Goal: Task Accomplishment & Management: Manage account settings

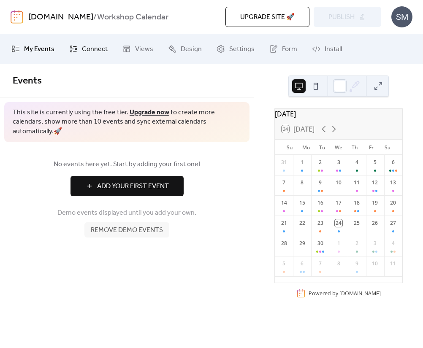
click at [70, 51] on icon at bounding box center [73, 49] width 7 height 7
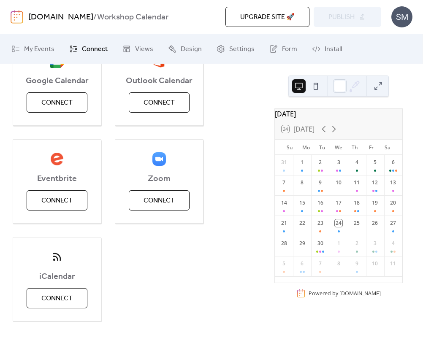
scroll to position [157, 0]
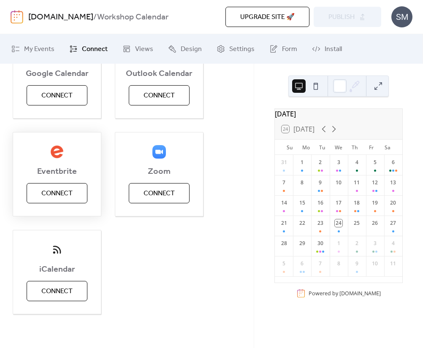
click at [63, 185] on button "Connect" at bounding box center [57, 193] width 61 height 20
click at [52, 195] on div "Eventbrite Connect" at bounding box center [57, 174] width 89 height 84
click at [67, 197] on div "Eventbrite Connect" at bounding box center [57, 174] width 89 height 84
click at [373, 216] on div "19" at bounding box center [375, 206] width 18 height 20
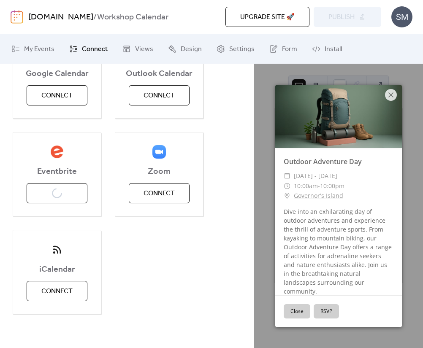
click at [193, 297] on div "Google Calendar Connect Outlook Calendar Connect Eventbrite Connect Zoom Connec…" at bounding box center [127, 174] width 229 height 280
click at [294, 312] on button "Close" at bounding box center [297, 312] width 27 height 14
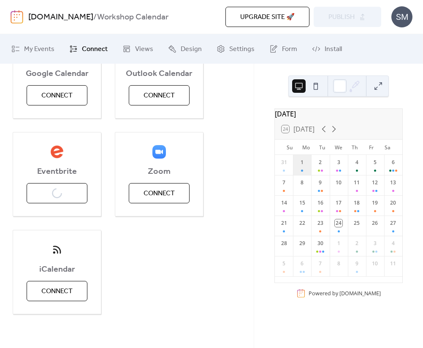
click at [307, 169] on div "1" at bounding box center [302, 165] width 18 height 20
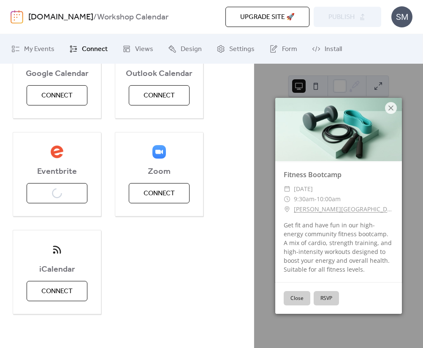
click at [291, 295] on button "Close" at bounding box center [297, 298] width 27 height 14
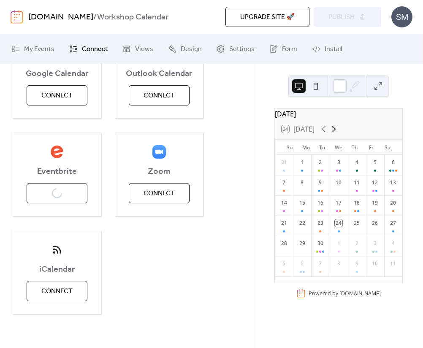
click at [335, 133] on icon at bounding box center [334, 129] width 10 height 10
click at [56, 200] on div "Eventbrite Connect" at bounding box center [57, 174] width 89 height 84
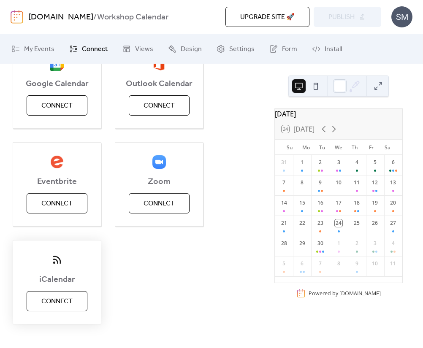
scroll to position [157, 0]
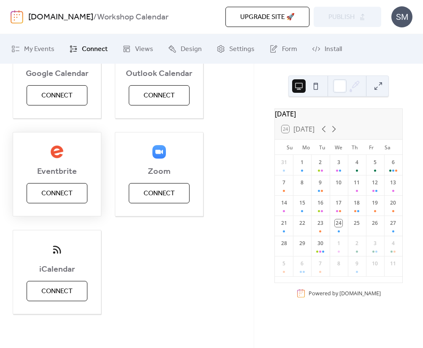
click at [59, 192] on span "Connect" at bounding box center [56, 194] width 31 height 10
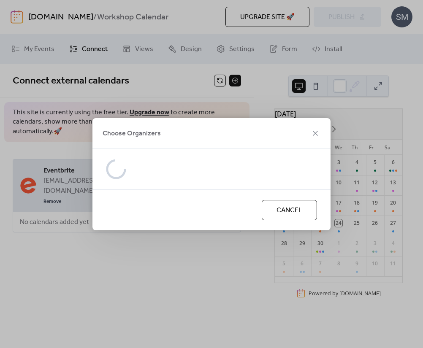
scroll to position [0, 0]
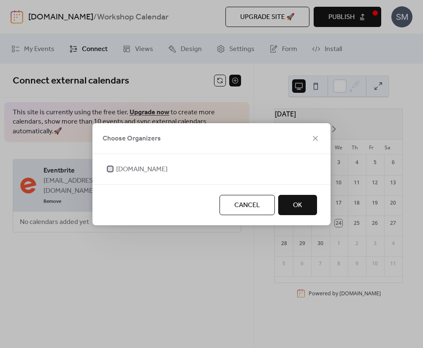
click at [114, 169] on label "[DOMAIN_NAME]" at bounding box center [137, 169] width 62 height 10
click at [299, 198] on button "OK" at bounding box center [297, 205] width 39 height 20
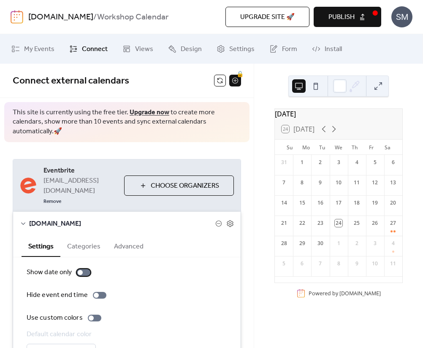
click at [81, 269] on div at bounding box center [84, 272] width 14 height 7
click at [89, 316] on div at bounding box center [91, 318] width 5 height 5
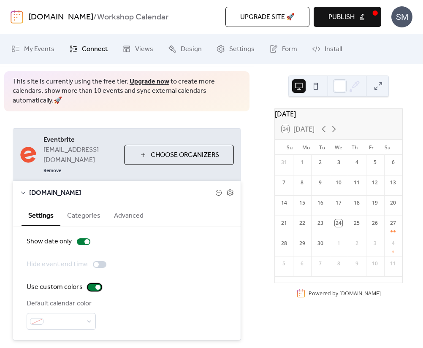
scroll to position [47, 0]
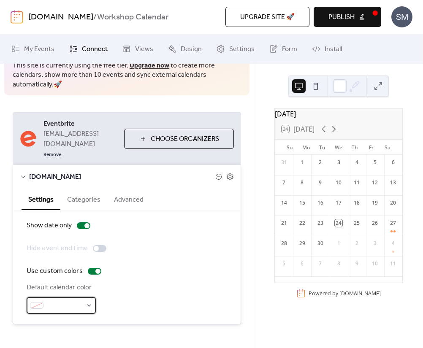
click at [91, 297] on div at bounding box center [61, 305] width 69 height 17
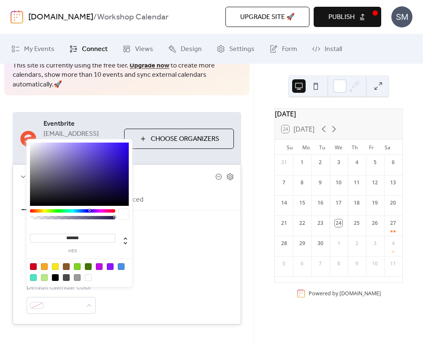
click at [100, 267] on div at bounding box center [99, 267] width 7 height 7
type input "*******"
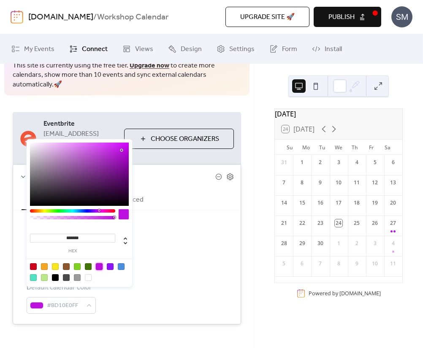
click at [121, 295] on div "Default calendar color #BD10E0FF" at bounding box center [127, 298] width 201 height 31
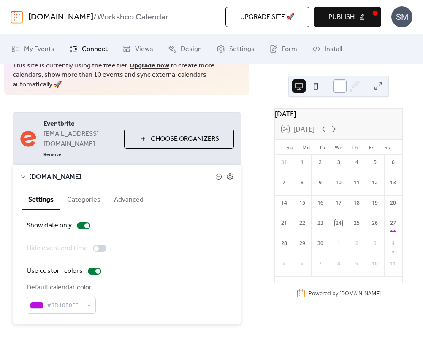
click at [342, 87] on div at bounding box center [340, 86] width 14 height 14
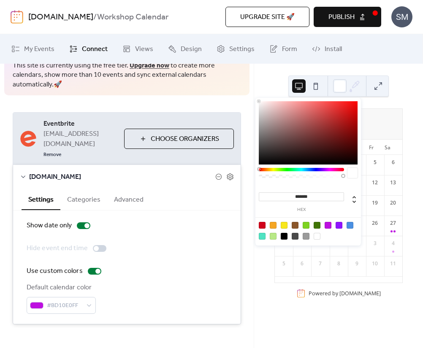
click at [350, 226] on div at bounding box center [350, 225] width 7 height 7
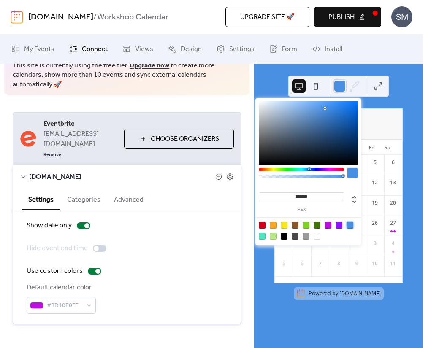
click at [262, 236] on div at bounding box center [262, 236] width 7 height 7
type input "*******"
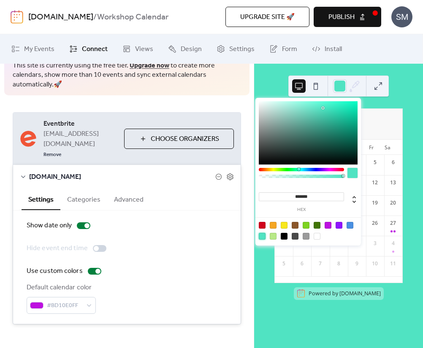
click at [203, 283] on div "Default calendar color #BD10E0FF" at bounding box center [127, 298] width 201 height 31
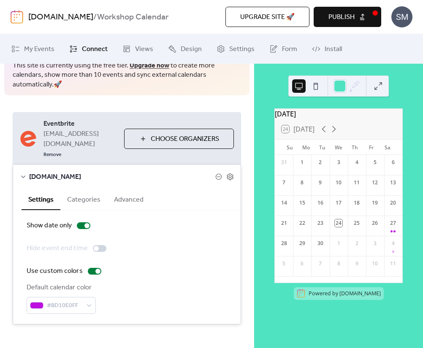
click at [311, 93] on button at bounding box center [316, 86] width 14 height 14
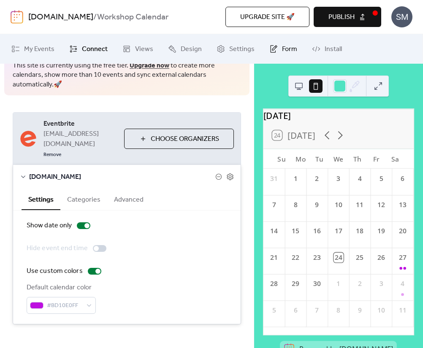
click at [282, 46] on span "Form" at bounding box center [289, 49] width 15 height 10
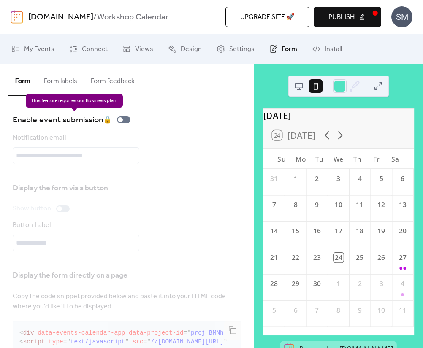
click at [122, 122] on div "Enable event submission 🔒" at bounding box center [73, 120] width 121 height 14
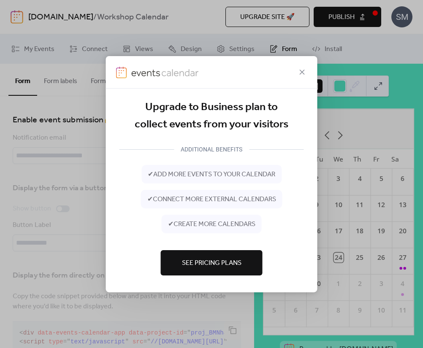
click at [100, 199] on div "Upgrade to Business plan to collect events from your visitors ADDITIONAL BENEFI…" at bounding box center [211, 174] width 423 height 348
click at [307, 68] on icon at bounding box center [302, 72] width 10 height 10
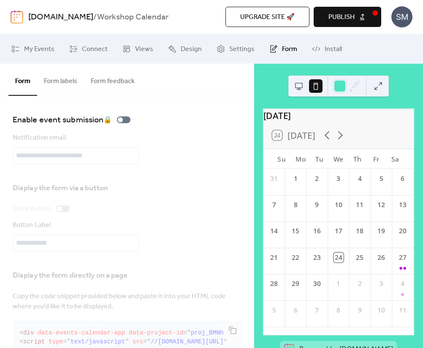
click at [343, 12] on span "Publish" at bounding box center [342, 17] width 26 height 10
click at [63, 82] on button "Form labels" at bounding box center [60, 79] width 47 height 31
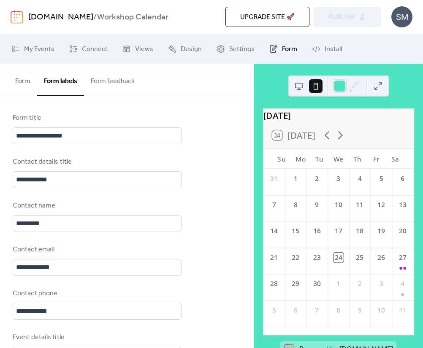
click at [97, 81] on button "Form feedback" at bounding box center [112, 79] width 57 height 31
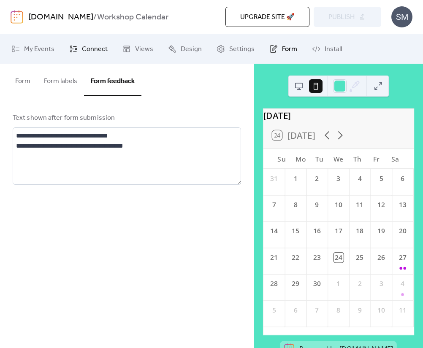
click at [86, 47] on span "Connect" at bounding box center [95, 49] width 26 height 10
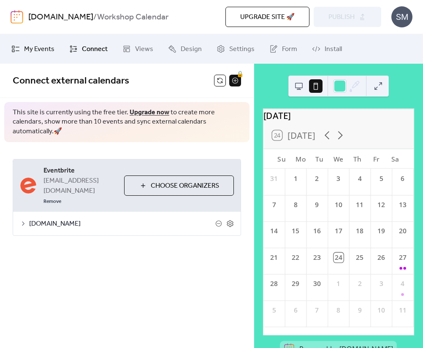
click at [34, 45] on span "My Events" at bounding box center [39, 49] width 30 height 10
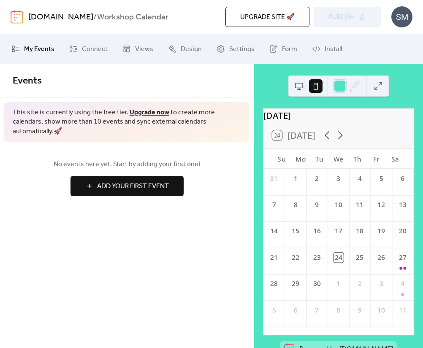
click at [139, 90] on div "Events" at bounding box center [127, 81] width 254 height 34
click at [127, 52] on link "Views" at bounding box center [138, 49] width 44 height 23
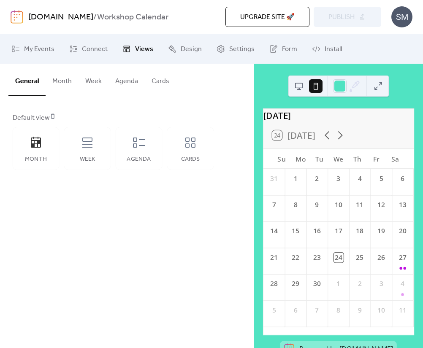
click at [64, 82] on button "Month" at bounding box center [62, 79] width 33 height 31
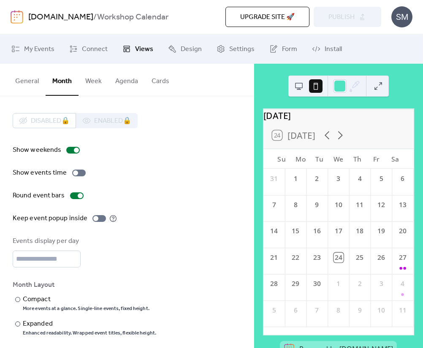
click at [92, 77] on button "Week" at bounding box center [94, 79] width 30 height 31
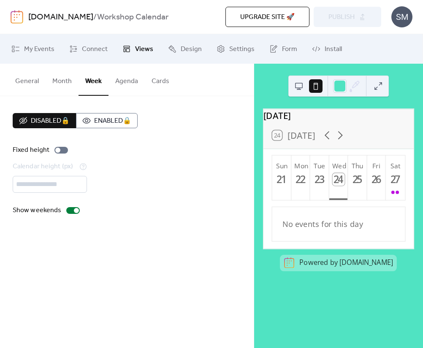
click at [155, 83] on button "Cards" at bounding box center [160, 79] width 31 height 31
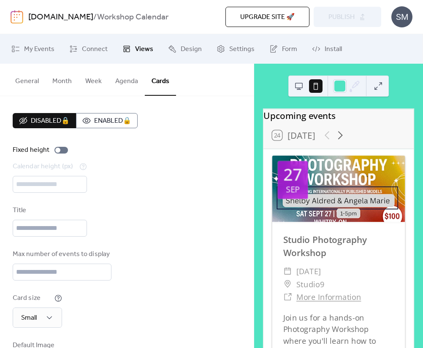
click at [201, 246] on div "Disabled 🔒 Enabled 🔒 Fixed height Calendar height (px) *** Title Max number of …" at bounding box center [127, 251] width 229 height 277
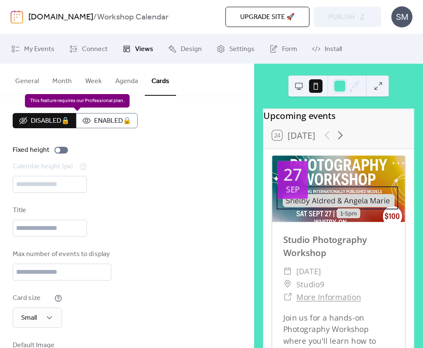
click at [114, 119] on div "Disabled 🔒 Enabled 🔒" at bounding box center [75, 120] width 125 height 15
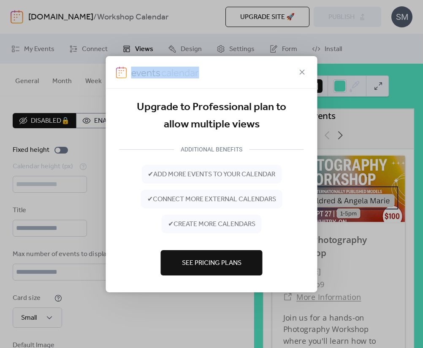
click at [300, 73] on icon at bounding box center [302, 72] width 10 height 10
